Goal: Transaction & Acquisition: Purchase product/service

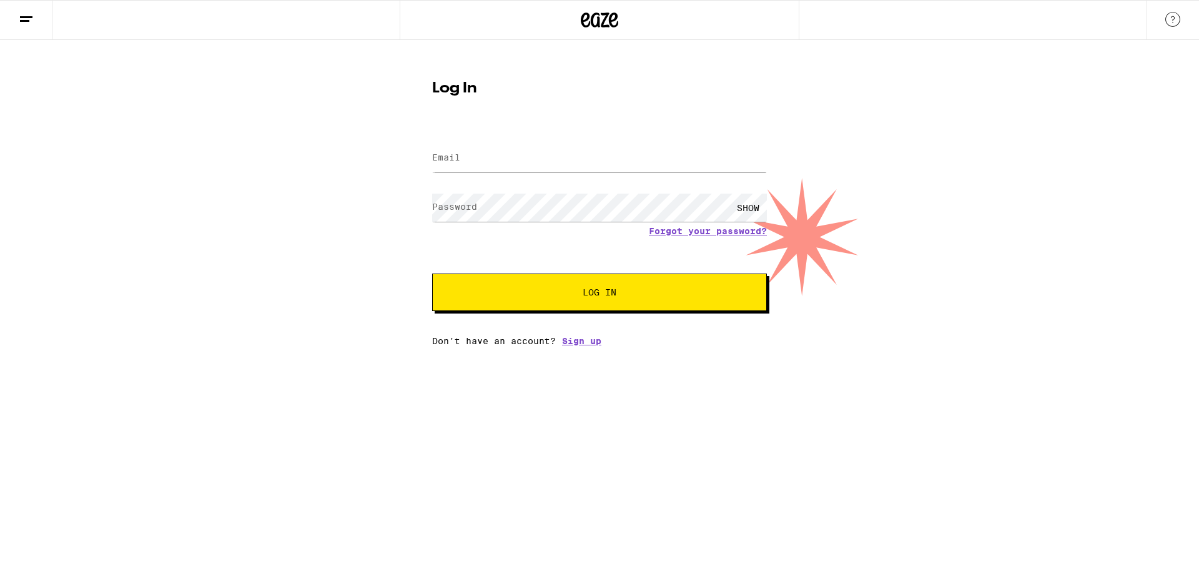
click at [507, 157] on input "Email" at bounding box center [599, 158] width 335 height 28
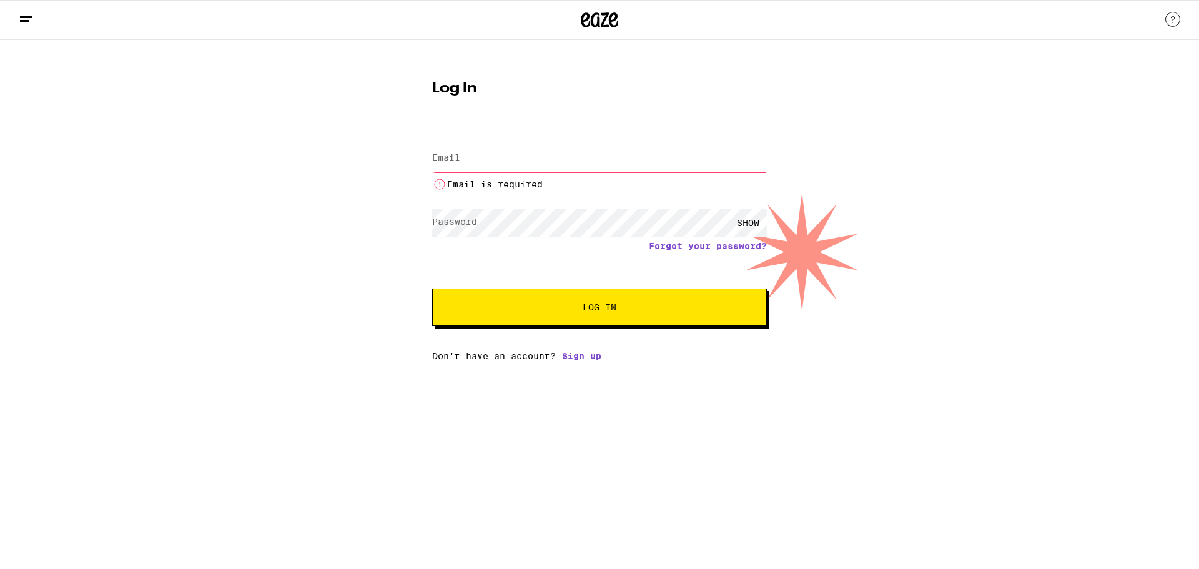
click at [558, 161] on input "Email" at bounding box center [599, 158] width 335 height 28
type input "[EMAIL_ADDRESS][DOMAIN_NAME]"
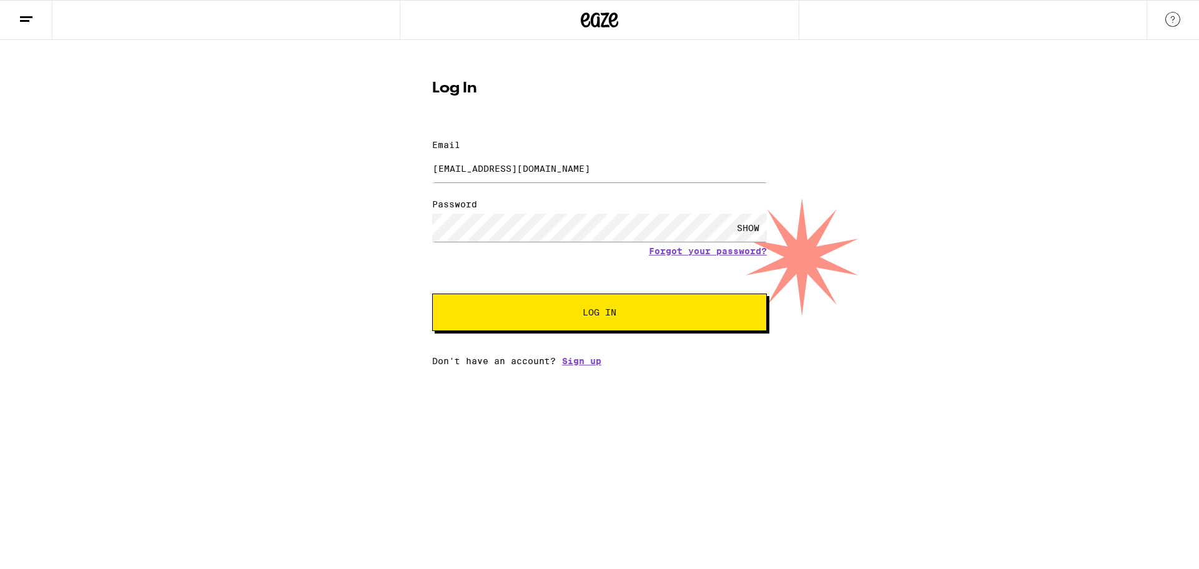
click at [612, 294] on button "Log In" at bounding box center [599, 312] width 335 height 37
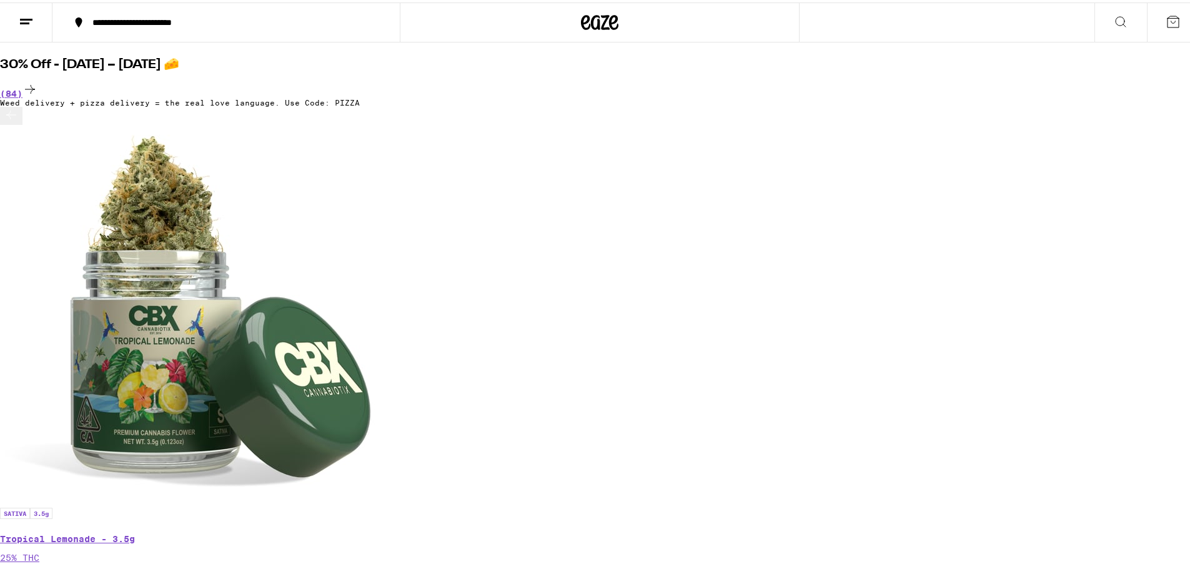
scroll to position [62, 0]
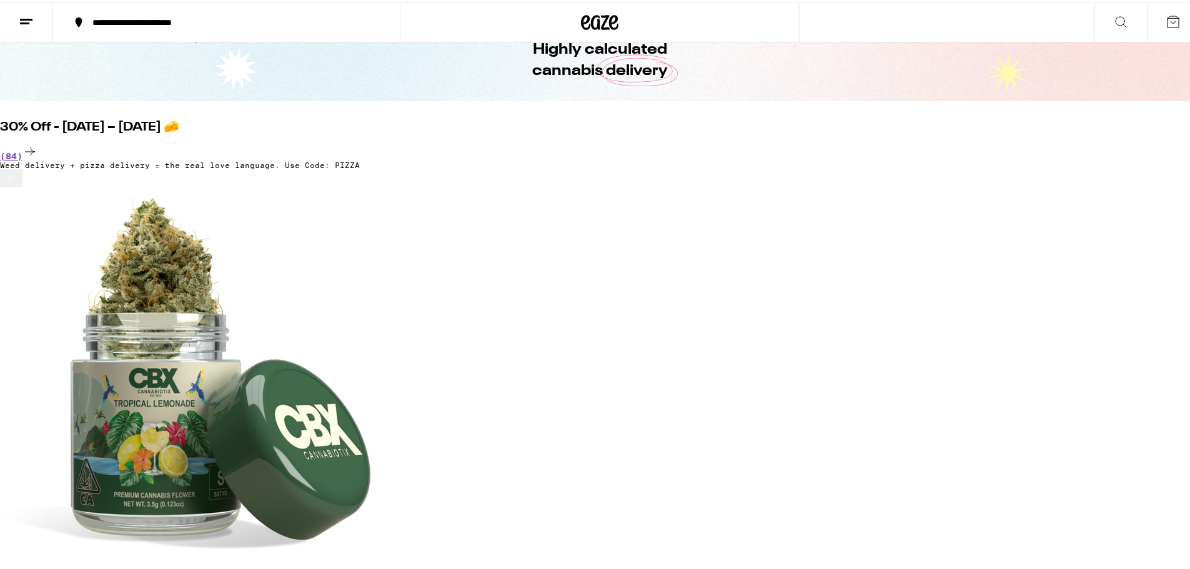
click at [1008, 142] on div "(84)" at bounding box center [599, 150] width 1199 height 17
